Goal: Navigation & Orientation: Find specific page/section

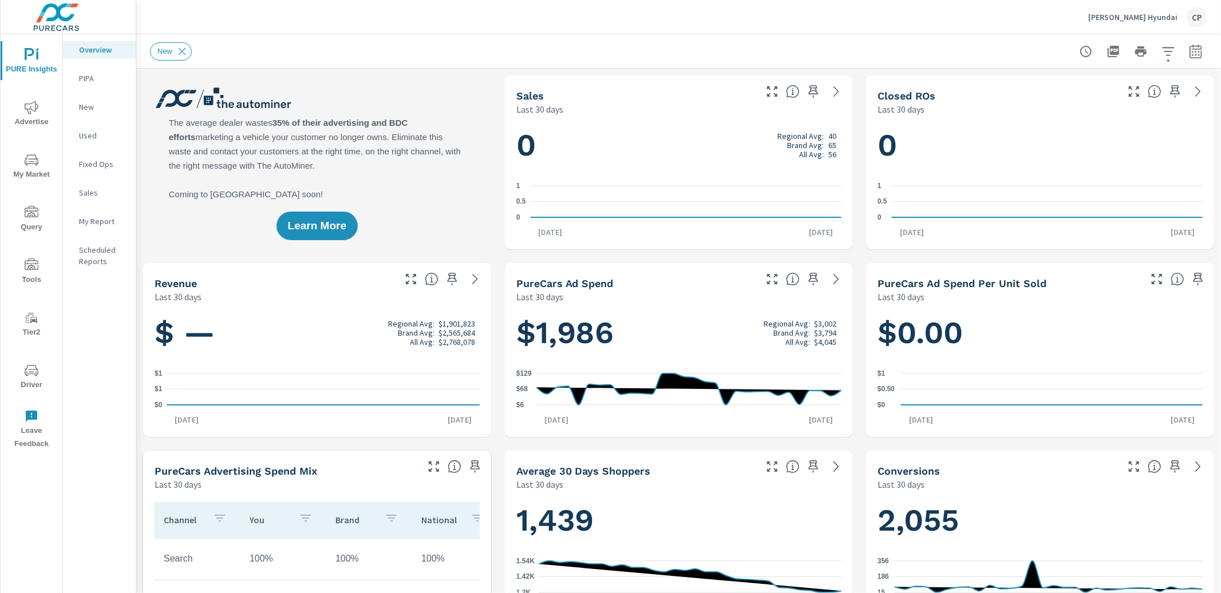
click at [25, 161] on icon "nav menu" at bounding box center [32, 160] width 14 height 14
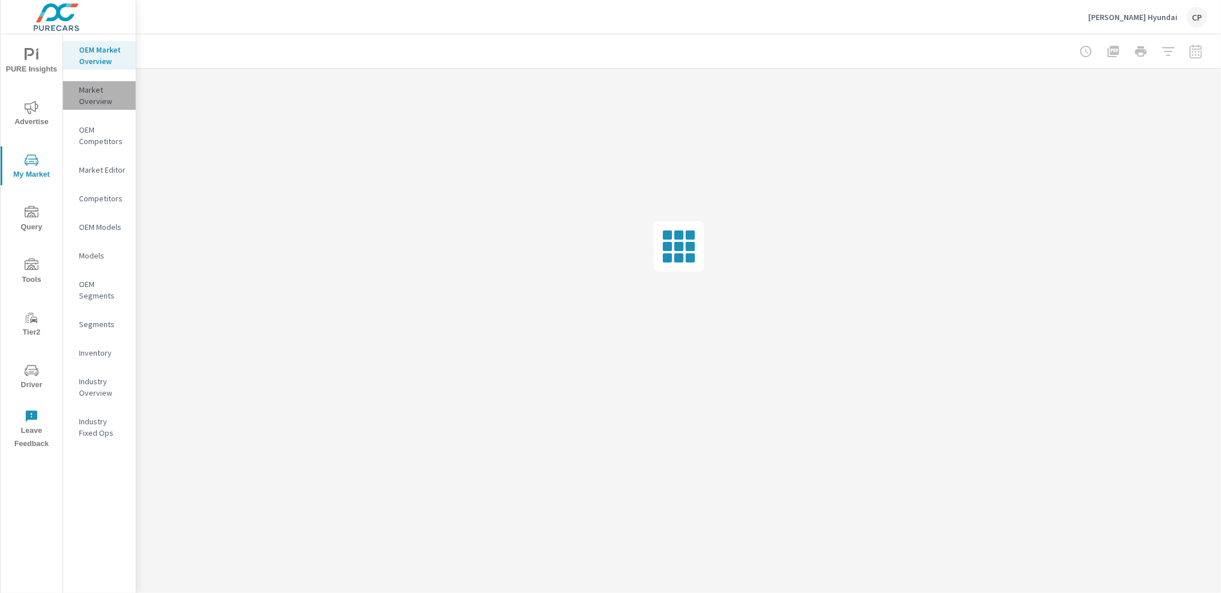
click at [100, 88] on p "Market Overview" at bounding box center [102, 95] width 47 height 23
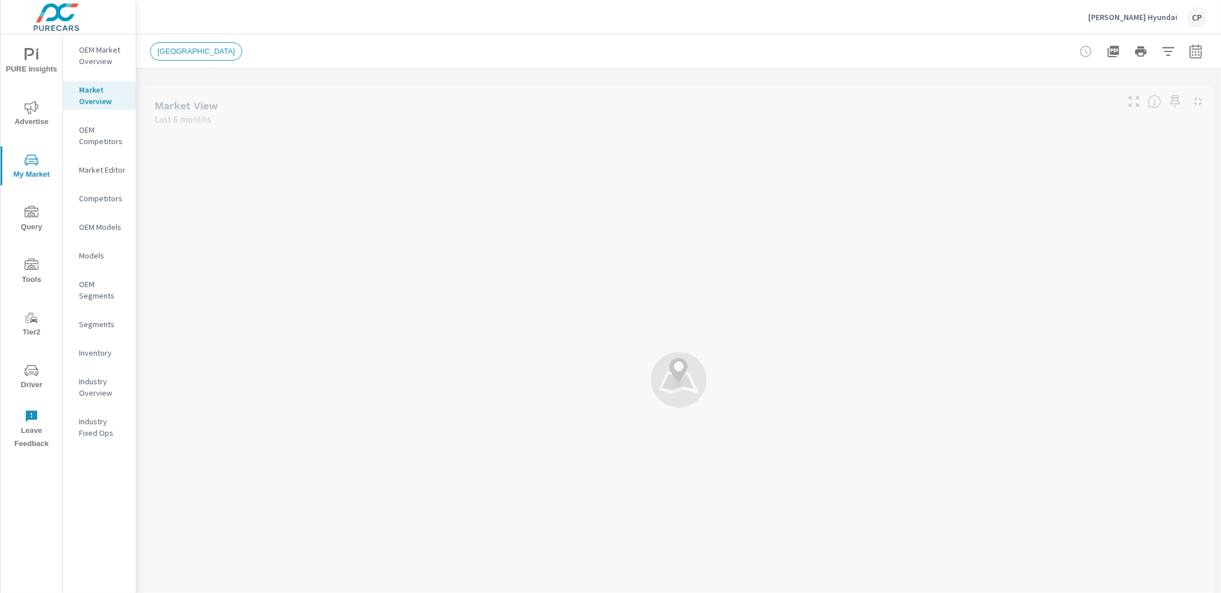
click at [102, 45] on p "OEM Market Overview" at bounding box center [102, 55] width 47 height 23
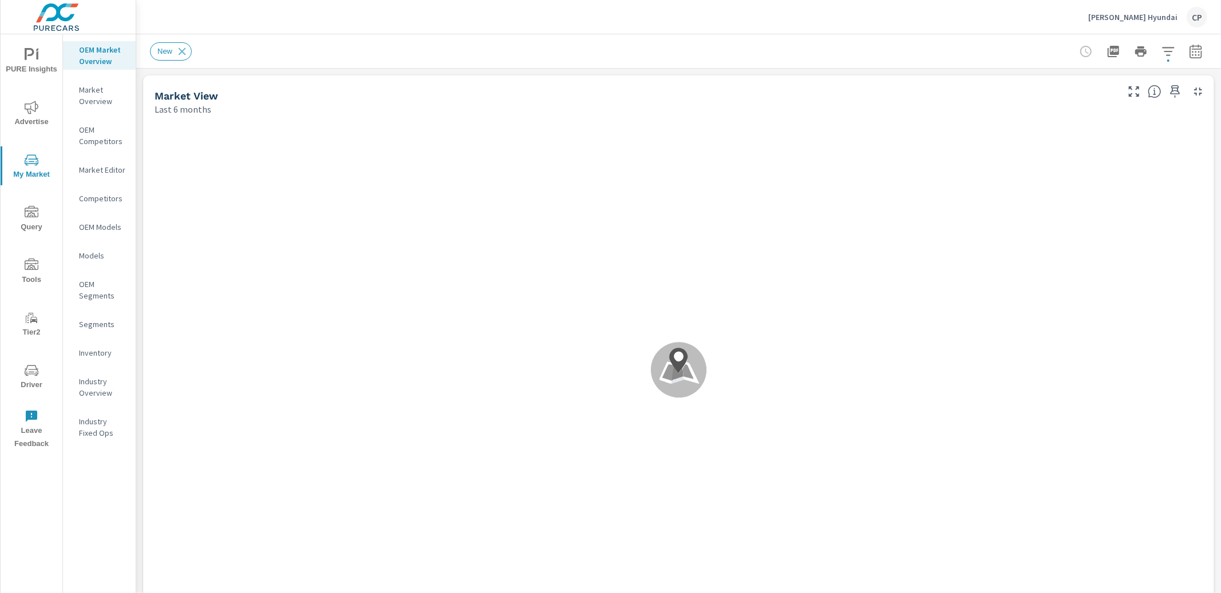
scroll to position [86, 0]
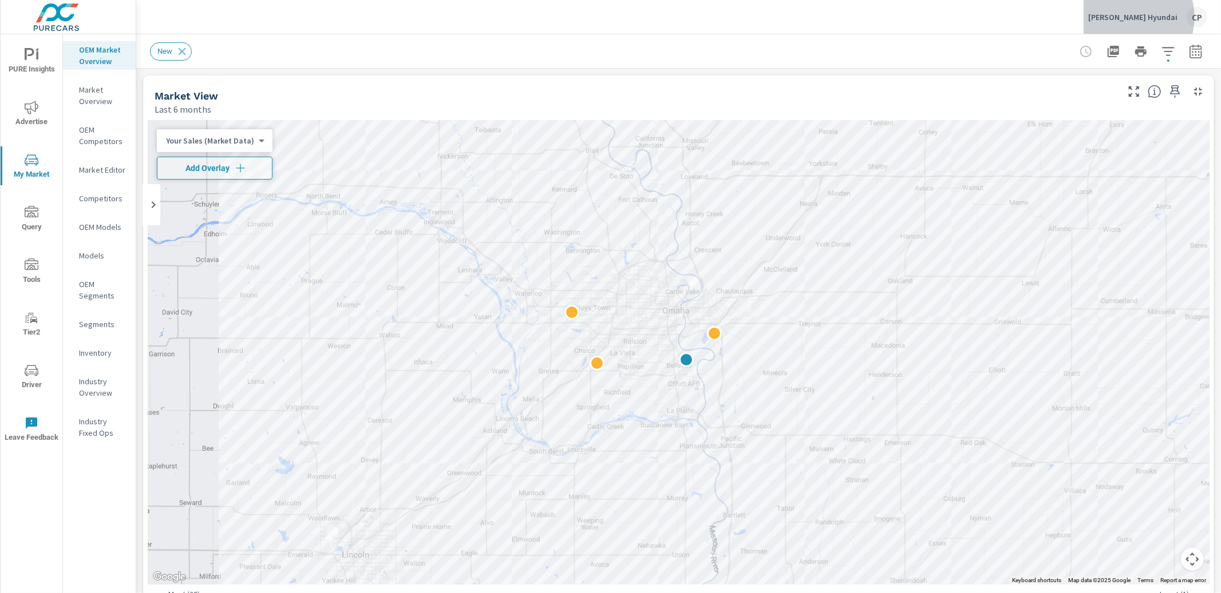
click at [1143, 17] on p "[PERSON_NAME] Hyundai" at bounding box center [1132, 17] width 89 height 10
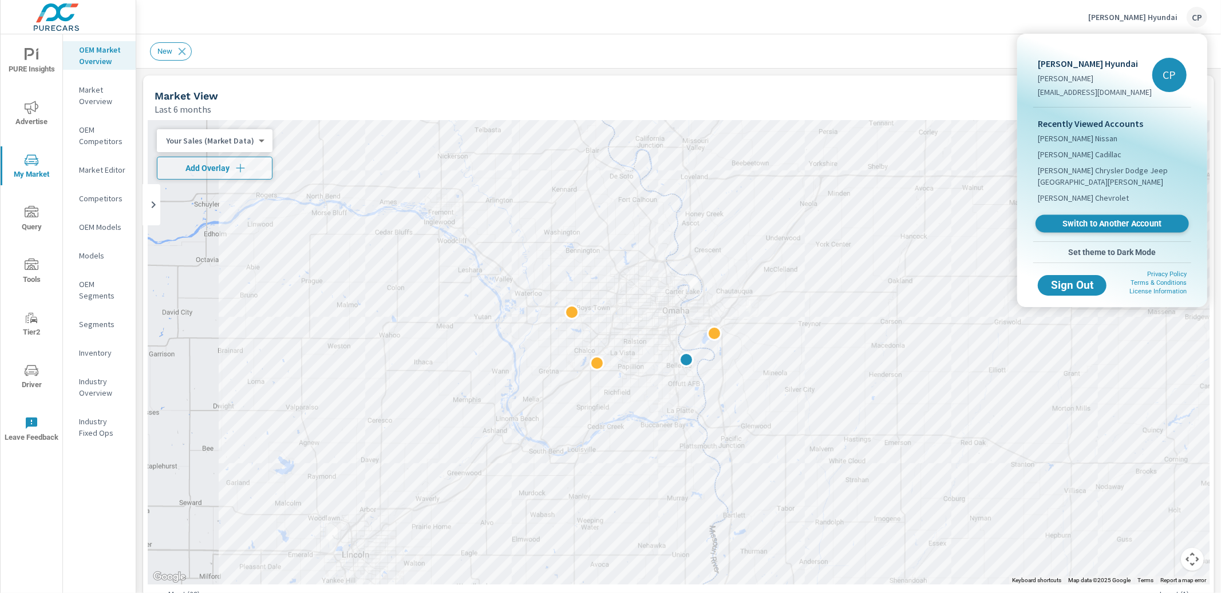
click at [1094, 219] on span "Switch to Another Account" at bounding box center [1111, 224] width 140 height 11
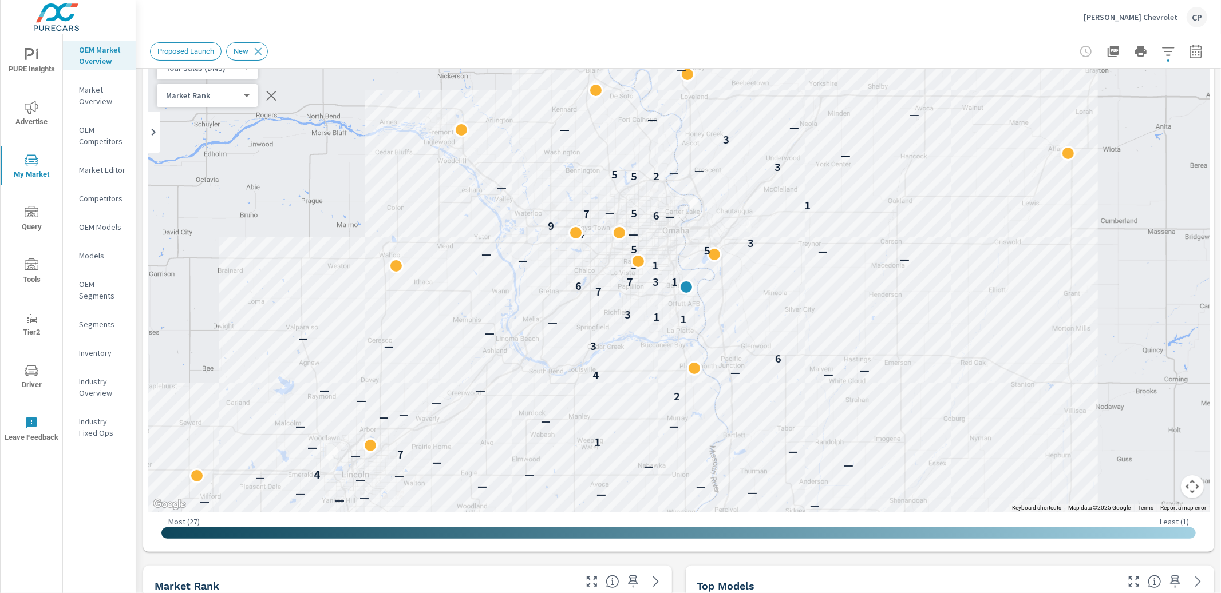
scroll to position [66, 0]
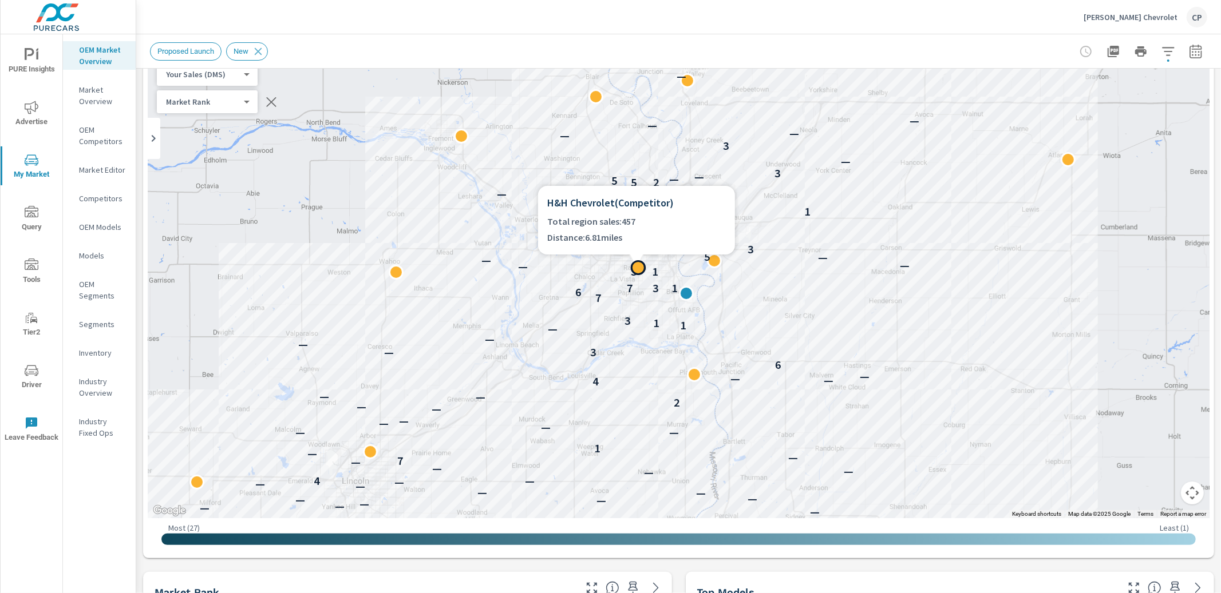
click at [715, 259] on div at bounding box center [636, 262] width 197 height 14
click at [713, 261] on div "5" at bounding box center [706, 256] width 15 height 15
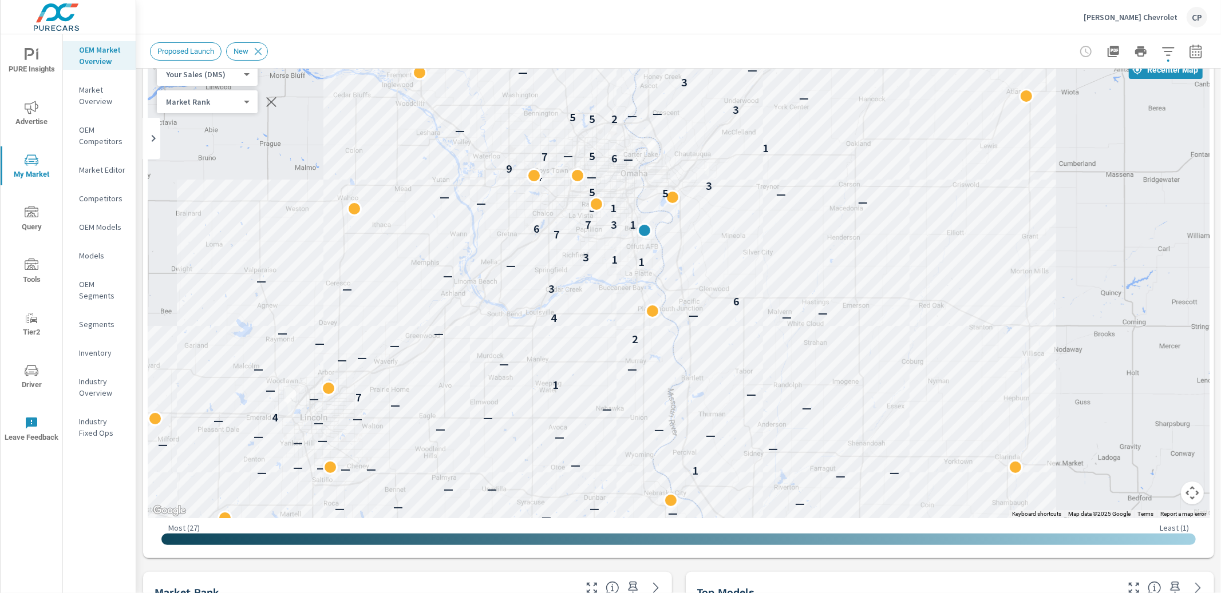
scroll to position [172, 0]
